Goal: Information Seeking & Learning: Learn about a topic

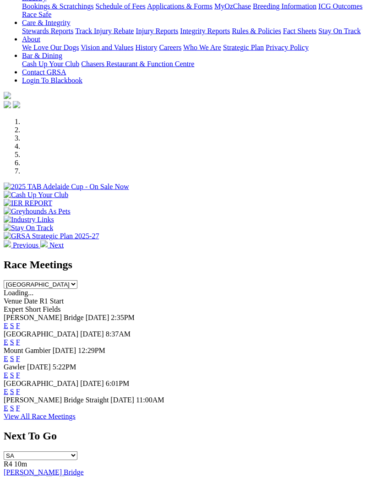
scroll to position [188, 0]
click at [8, 338] on link "E" at bounding box center [6, 342] width 5 height 8
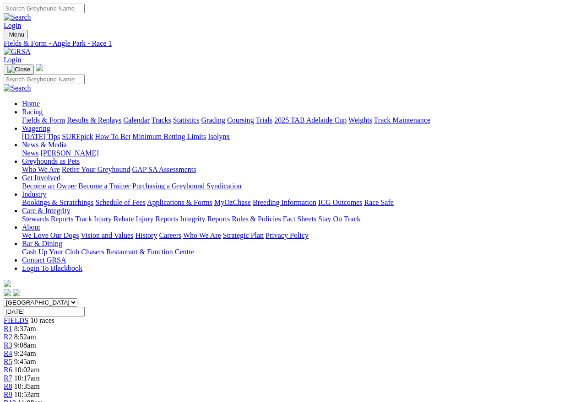
click at [12, 358] on span "R5" at bounding box center [8, 362] width 9 height 8
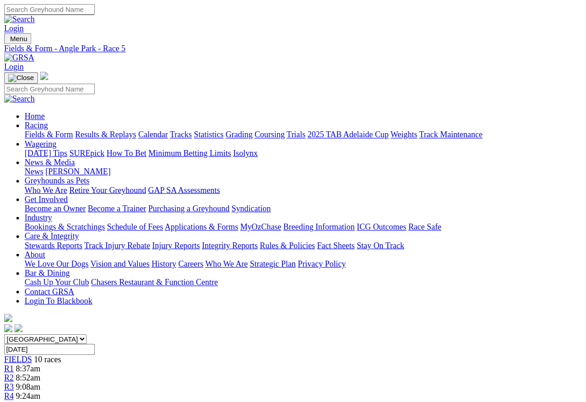
scroll to position [5, 0]
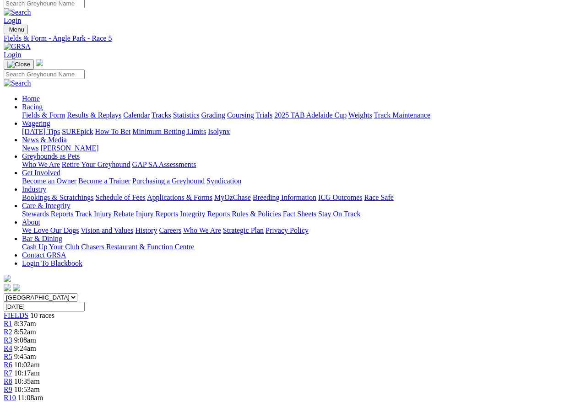
click at [12, 345] on link "R4" at bounding box center [8, 349] width 9 height 8
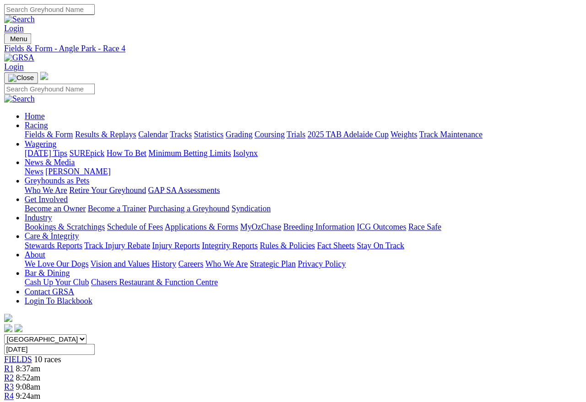
scroll to position [5, 0]
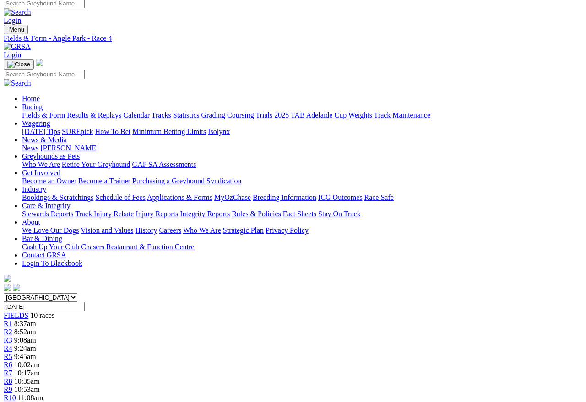
click at [12, 353] on span "R5" at bounding box center [8, 357] width 9 height 8
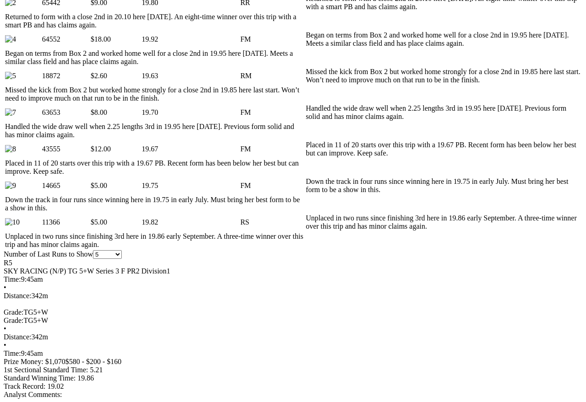
scroll to position [532, 0]
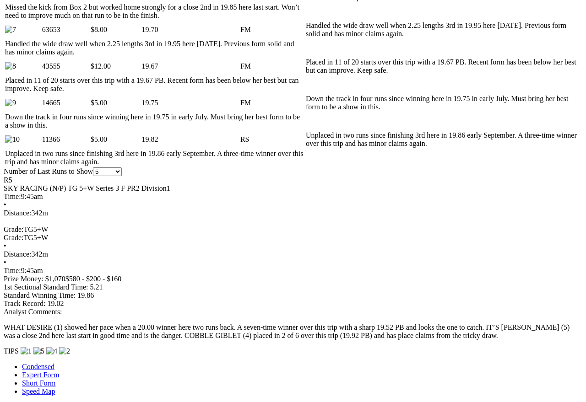
scroll to position [616, 0]
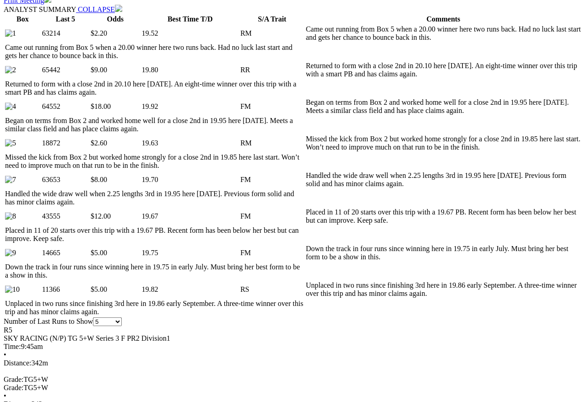
scroll to position [464, 0]
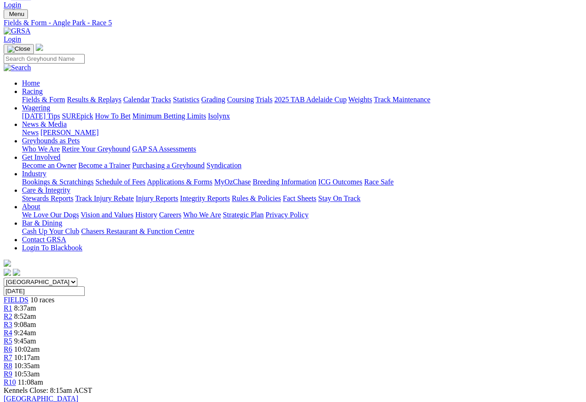
scroll to position [0, 0]
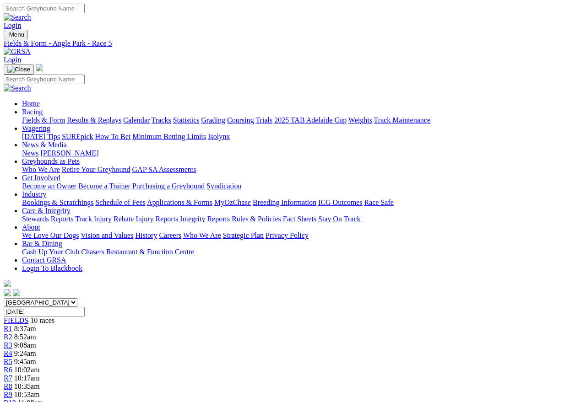
click at [12, 366] on span "R6" at bounding box center [8, 370] width 9 height 8
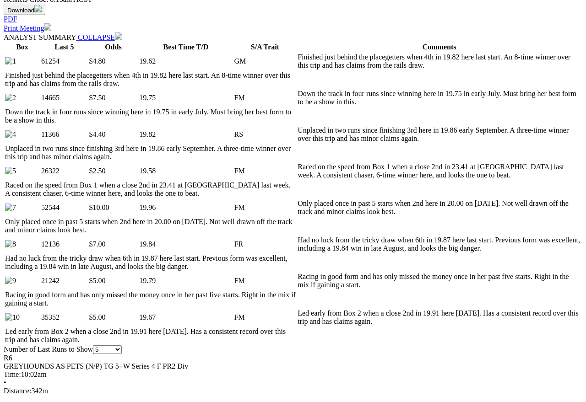
scroll to position [438, 0]
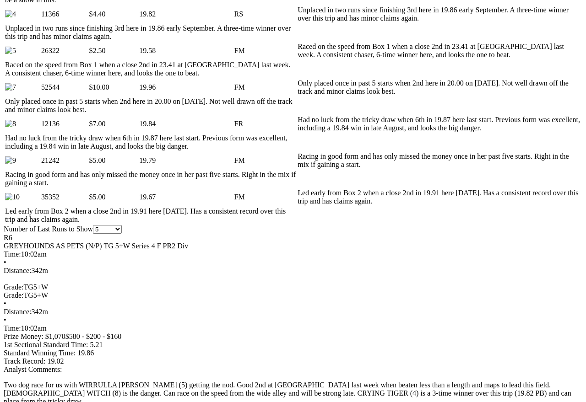
scroll to position [558, 0]
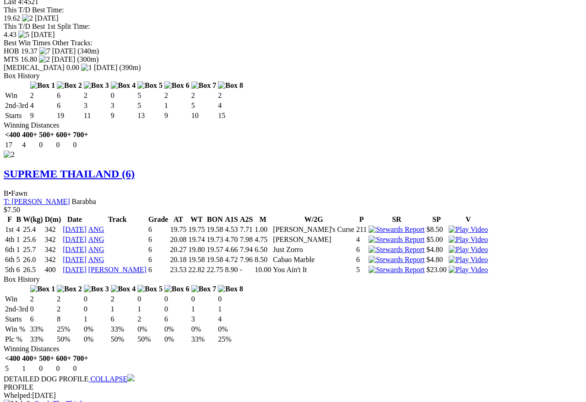
scroll to position [1354, 0]
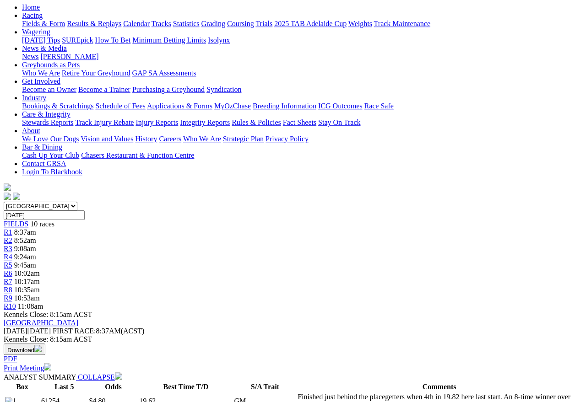
scroll to position [0, 0]
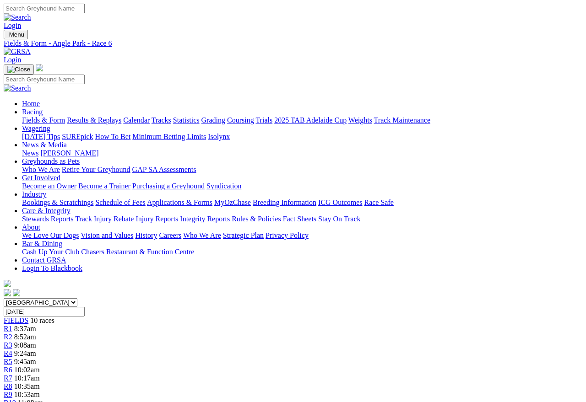
click at [12, 374] on span "R7" at bounding box center [8, 378] width 9 height 8
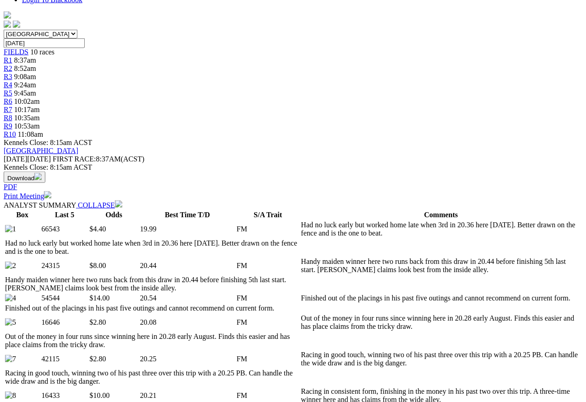
scroll to position [269, 0]
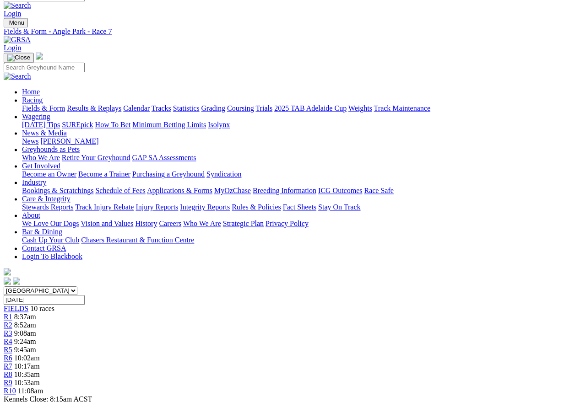
scroll to position [0, 0]
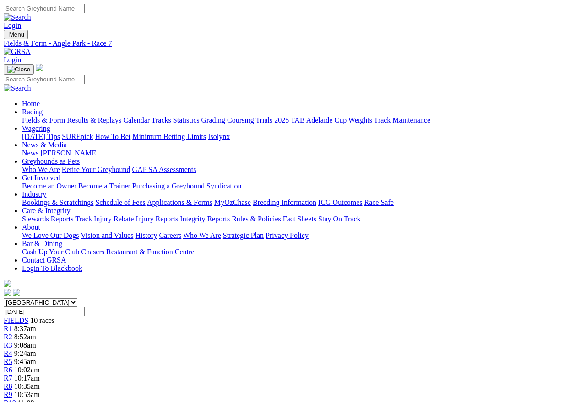
click at [12, 358] on span "R8" at bounding box center [8, 387] width 9 height 8
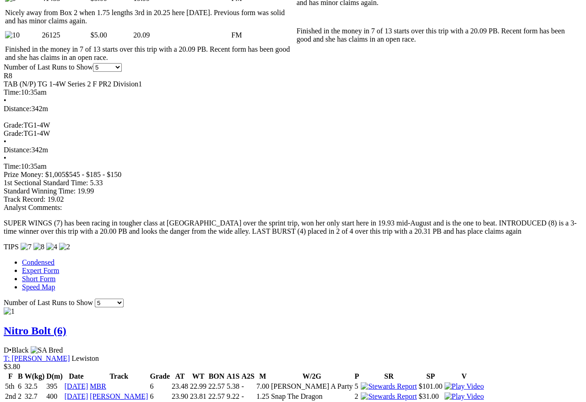
scroll to position [719, 0]
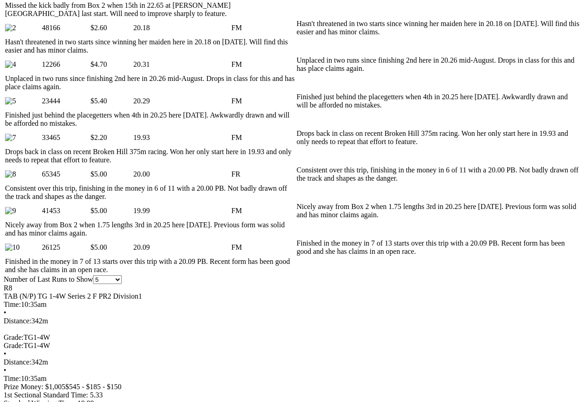
scroll to position [505, 0]
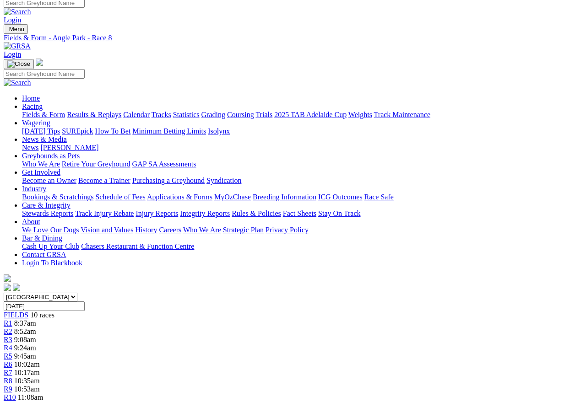
scroll to position [5, 0]
click at [12, 386] on span "R9" at bounding box center [8, 390] width 9 height 8
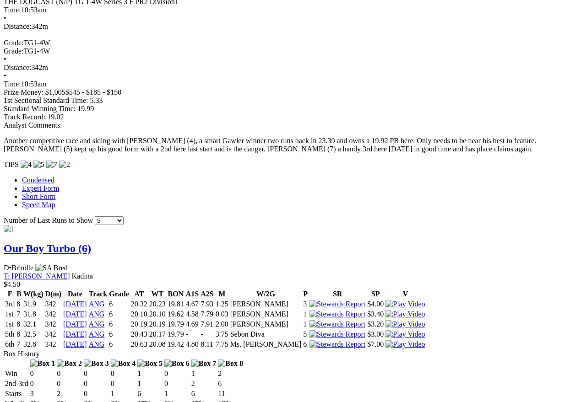
scroll to position [802, 0]
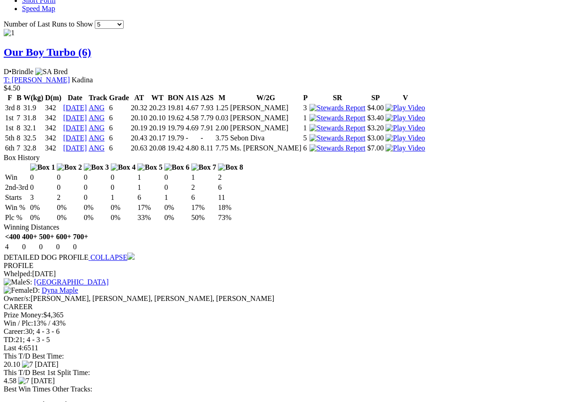
scroll to position [997, 0]
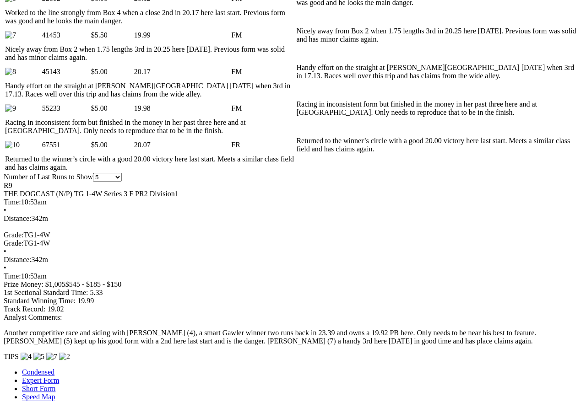
scroll to position [608, 0]
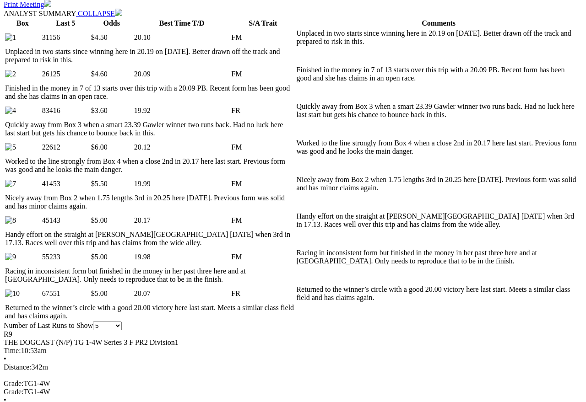
scroll to position [463, 0]
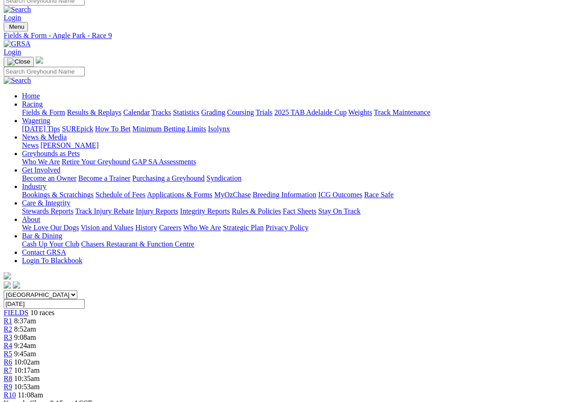
scroll to position [0, 0]
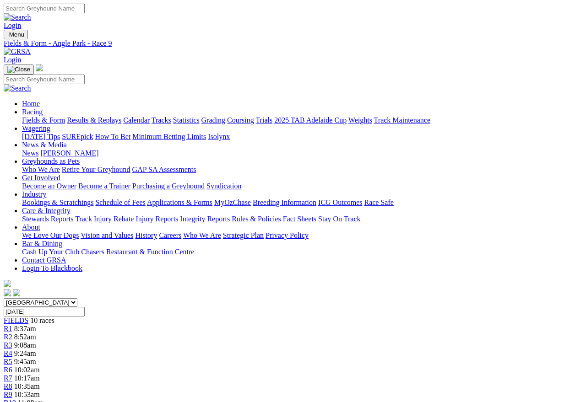
click at [16, 358] on link "R10" at bounding box center [10, 403] width 12 height 8
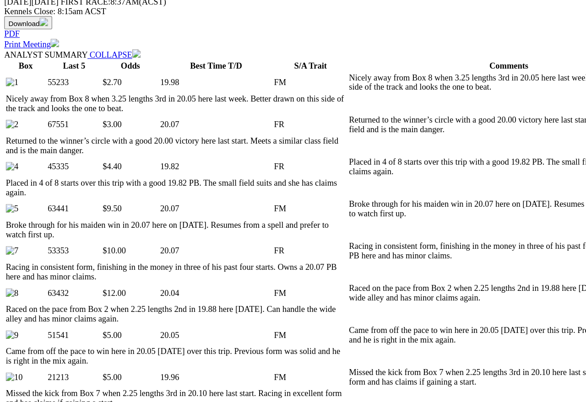
scroll to position [426, 0]
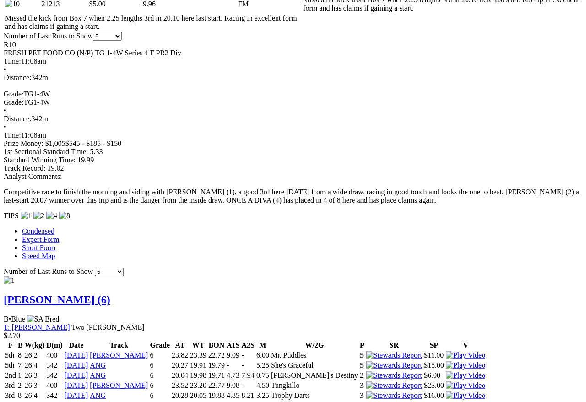
scroll to position [746, 0]
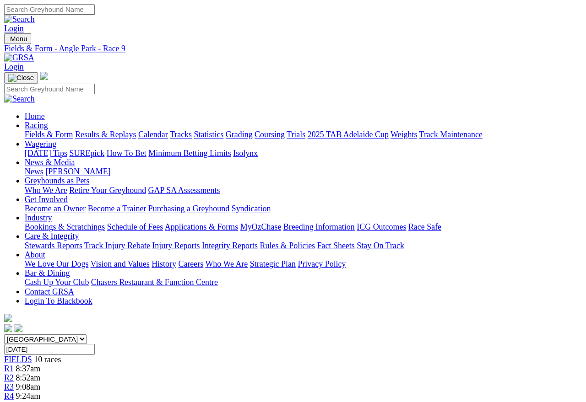
scroll to position [5, 0]
